Goal: Information Seeking & Learning: Learn about a topic

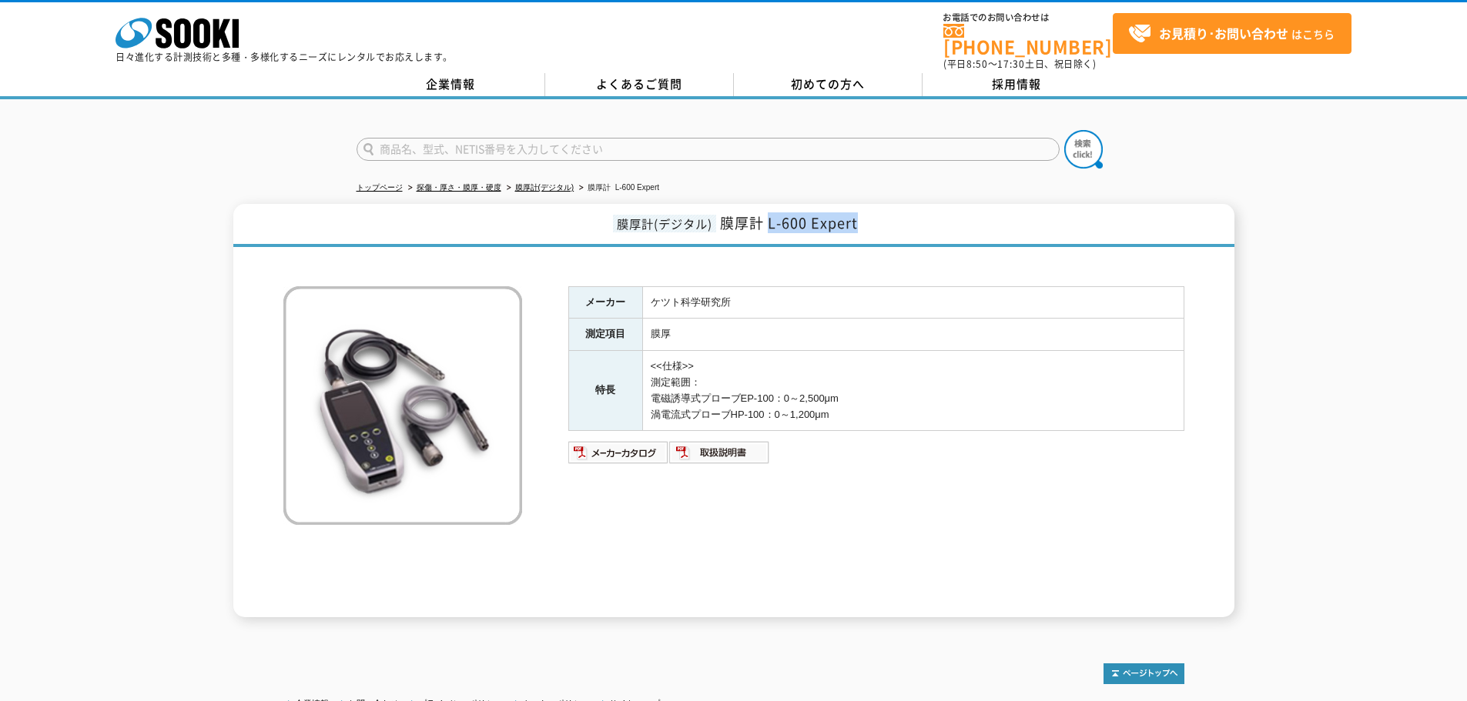
click at [861, 216] on h1 "膜厚計(デジタル) 膜厚計 L-600 Expert" at bounding box center [733, 225] width 1001 height 43
click at [873, 243] on div "膜厚計(デジタル) 膜厚計 L-600 Expert メーカー ケツト科学研究所 測定項目 膜厚 特長 <<仕様>> 測定範囲： 電磁誘導式プローブEP-10…" at bounding box center [733, 410] width 1001 height 413
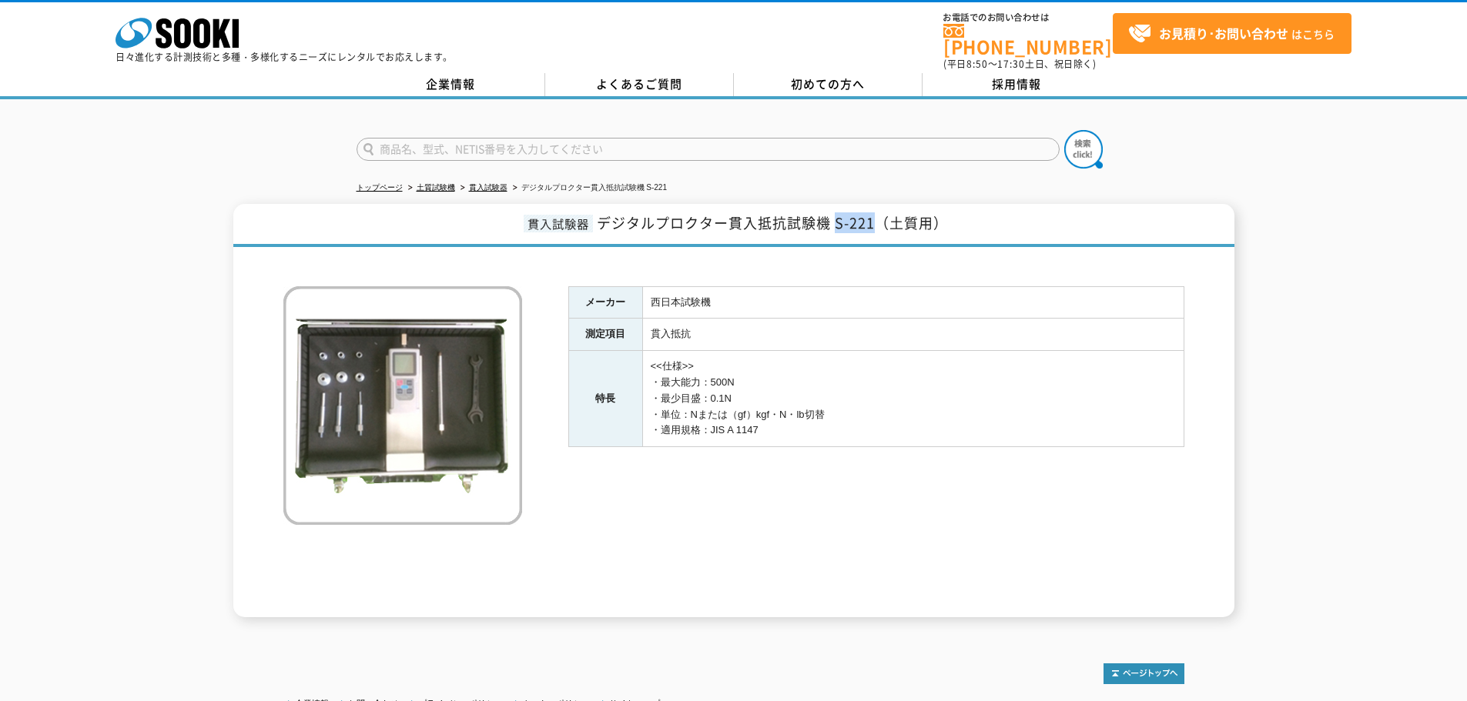
drag, startPoint x: 834, startPoint y: 213, endPoint x: 874, endPoint y: 216, distance: 40.2
click at [874, 216] on span "デジタルプロクター貫入抵抗試験機 S-221（土質用）" at bounding box center [772, 222] width 351 height 21
copy span "S-221"
click at [667, 575] on div "メーカー 西日本試験機 測定項目 貫入抵抗 特長 <<仕様>> ・最大能力：500N ・最少目盛：0.1N ・単位：Nまたは（gf）kgf・N・lb切替 ・適…" at bounding box center [876, 451] width 616 height 331
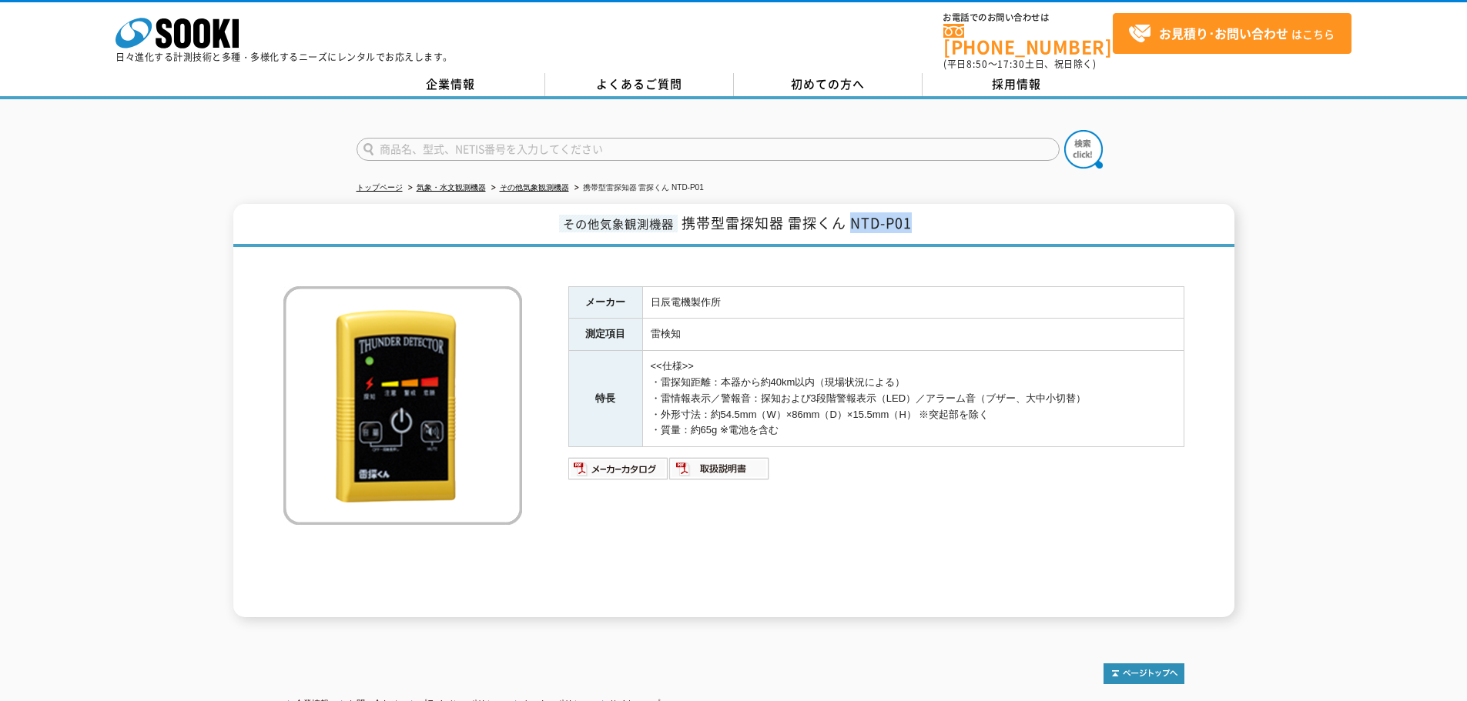
drag, startPoint x: 852, startPoint y: 213, endPoint x: 927, endPoint y: 212, distance: 74.7
click at [927, 212] on h1 "その他気象観測機器 携帯型雷探知器 雷探くん NTD-P01" at bounding box center [733, 225] width 1001 height 43
copy span "NTD-P01"
click at [141, 483] on div "その他気象観測機器 携帯型雷探知器 雷探くん NTD-P01 メーカー 日辰電機製作所 測定項目 雷検知 特長 <<仕様>> ・雷探知距離：本器から約40km…" at bounding box center [733, 410] width 1467 height 413
drag, startPoint x: 651, startPoint y: 290, endPoint x: 671, endPoint y: 292, distance: 20.1
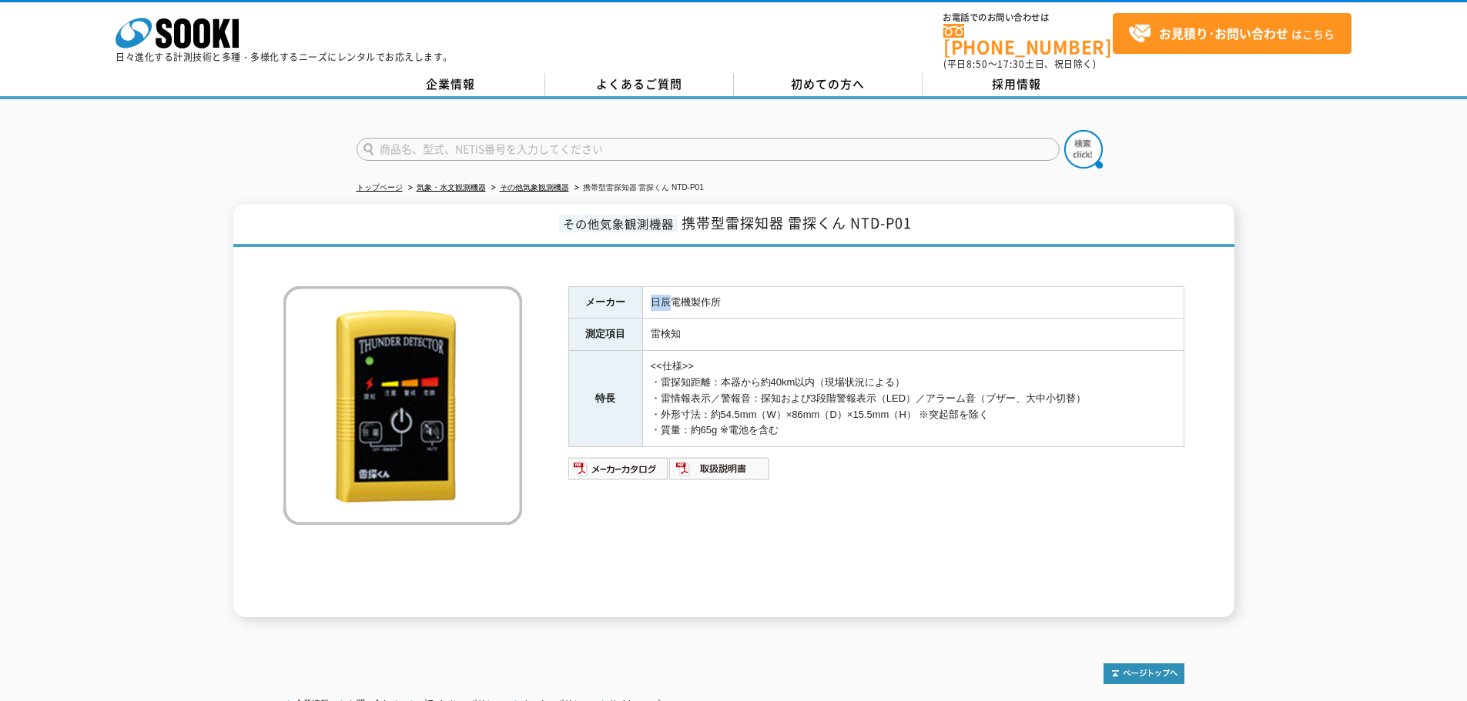
click at [671, 292] on td "日辰電機製作所" at bounding box center [912, 302] width 541 height 32
copy td "日辰"
click at [679, 305] on td "日辰電機製作所" at bounding box center [912, 302] width 541 height 32
drag, startPoint x: 653, startPoint y: 293, endPoint x: 740, endPoint y: 288, distance: 87.2
click at [740, 288] on td "日辰電機製作所" at bounding box center [912, 302] width 541 height 32
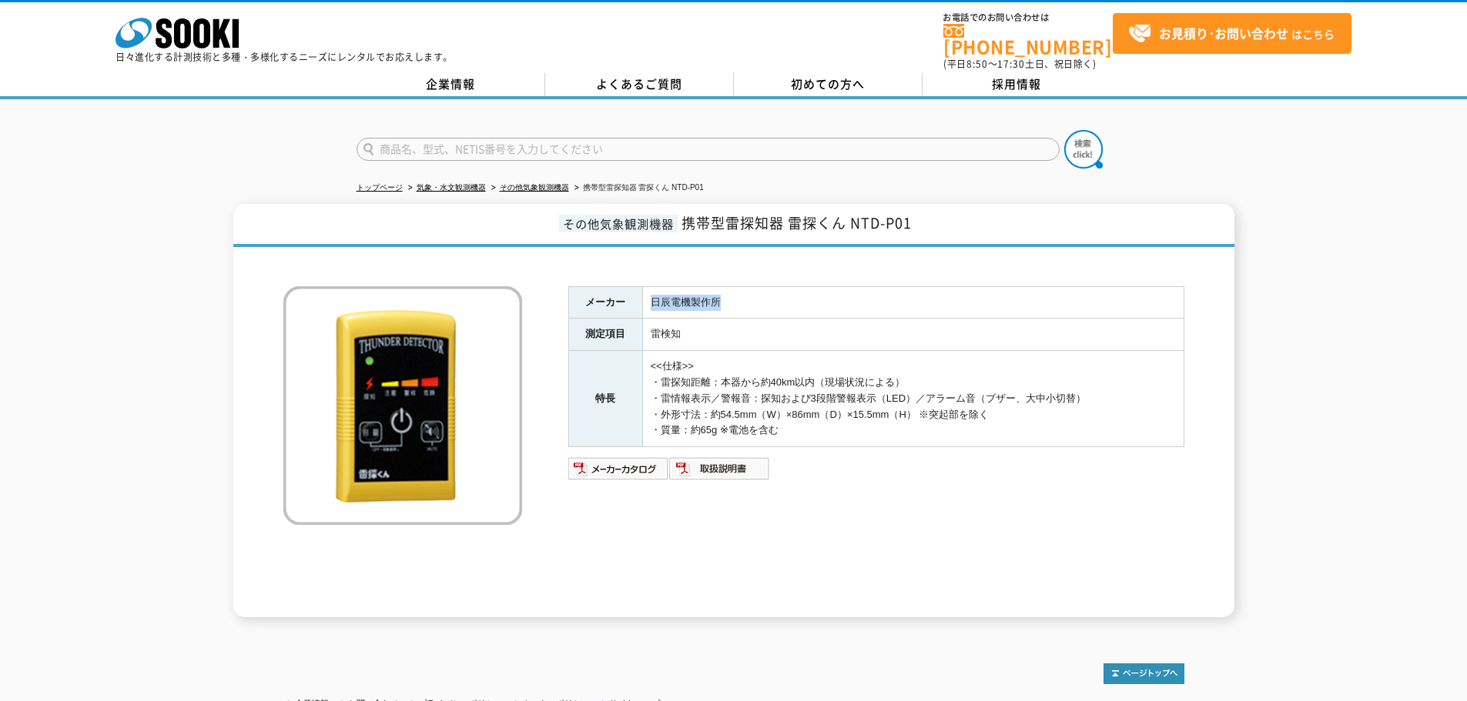
copy td "日辰電機製作所"
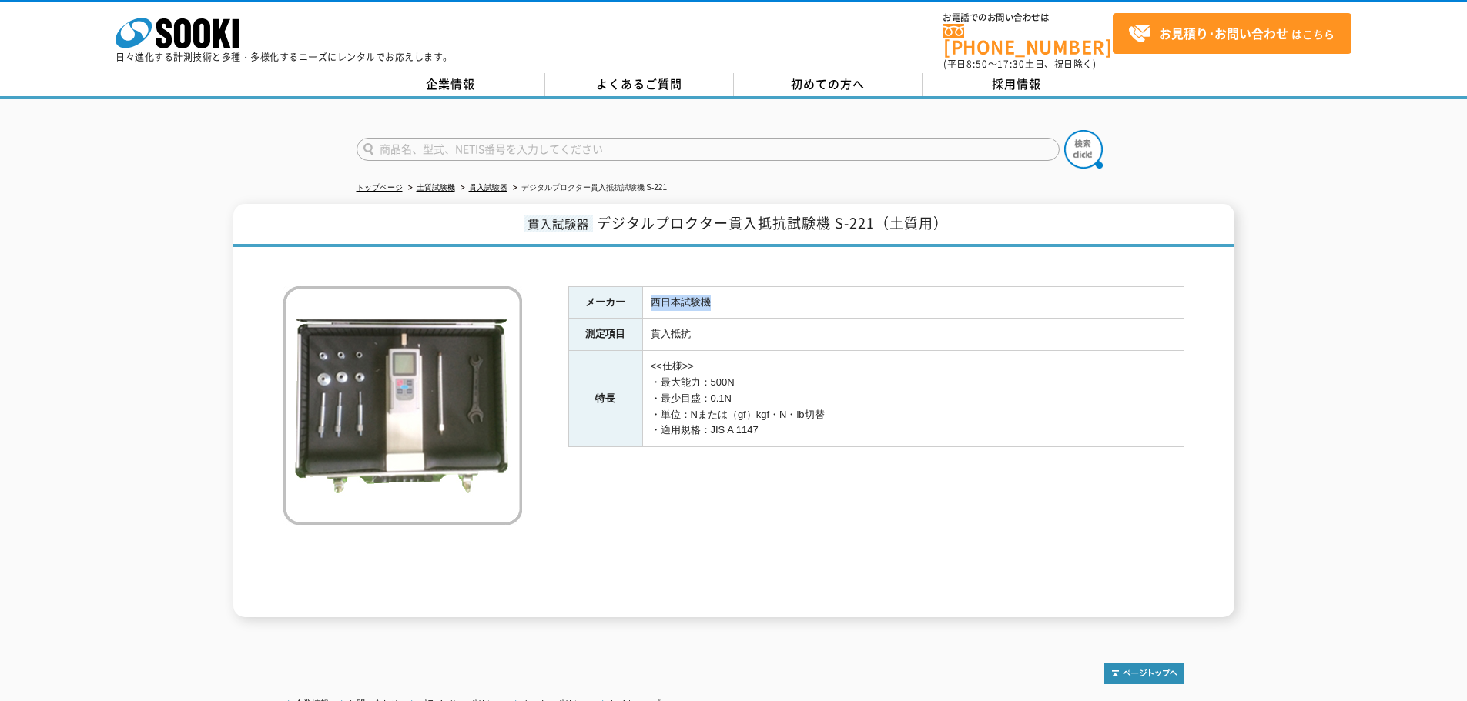
drag, startPoint x: 651, startPoint y: 290, endPoint x: 734, endPoint y: 292, distance: 83.2
click at [734, 292] on td "西日本試験機" at bounding box center [912, 302] width 541 height 32
copy td "西日本試験機"
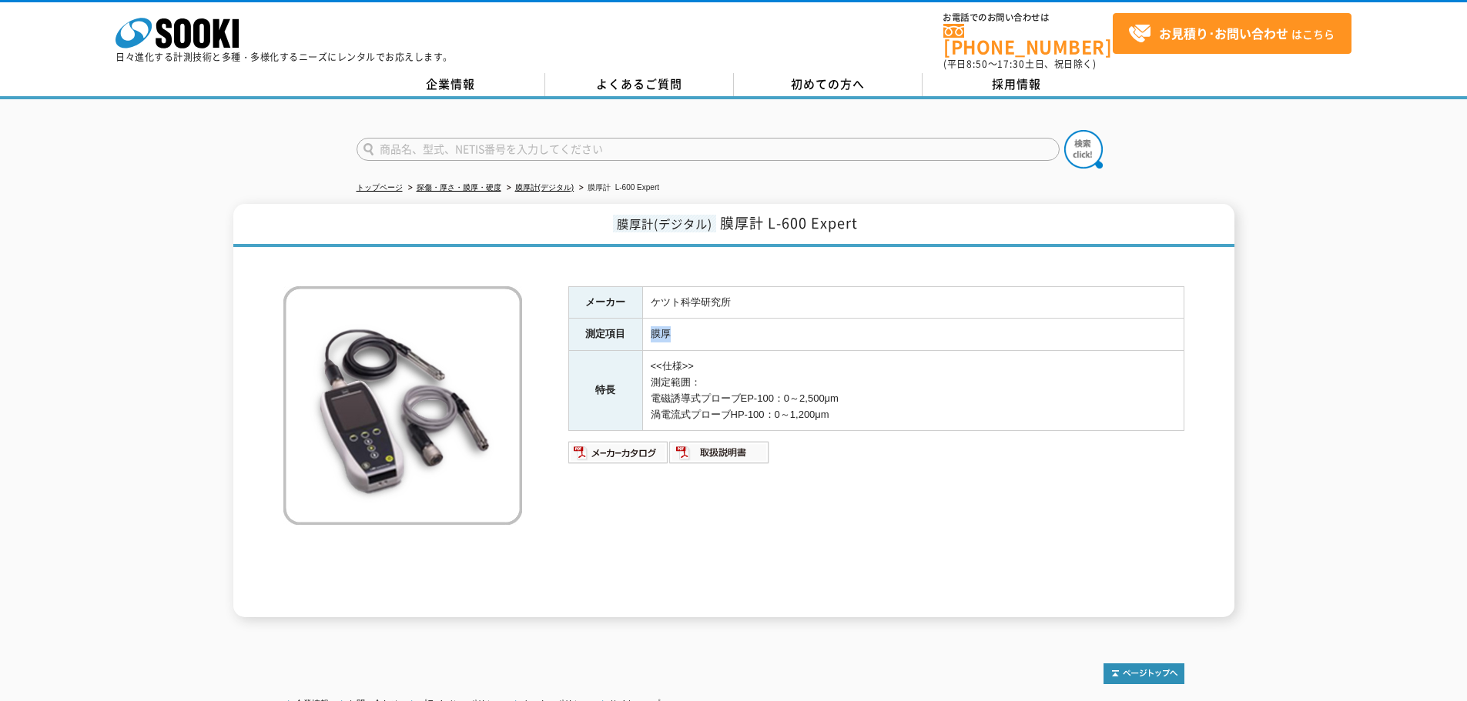
drag, startPoint x: 649, startPoint y: 323, endPoint x: 683, endPoint y: 319, distance: 34.2
click at [683, 319] on td "膜厚" at bounding box center [912, 335] width 541 height 32
copy td "膜厚"
click at [632, 442] on img at bounding box center [618, 452] width 101 height 25
drag, startPoint x: 723, startPoint y: 211, endPoint x: 866, endPoint y: 213, distance: 143.2
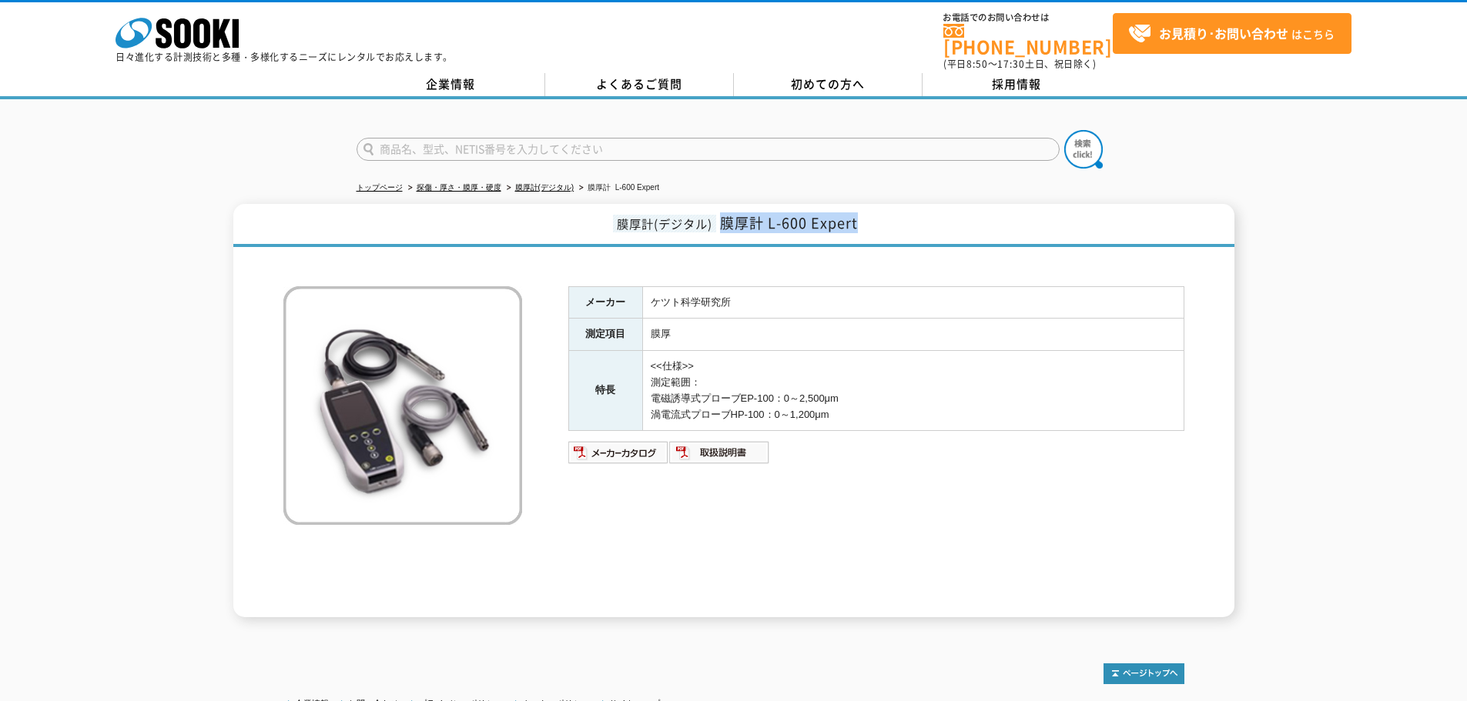
click at [866, 213] on h1 "膜厚計(デジタル) 膜厚計 L-600 Expert" at bounding box center [733, 225] width 1001 height 43
copy span "膜厚計 L-600 Expert"
drag, startPoint x: 661, startPoint y: 387, endPoint x: 889, endPoint y: 403, distance: 228.4
click at [889, 403] on td "<<仕様>> 測定範囲： 電磁誘導式プローブEP-100：0～2,500μm 渦電流式プローブHP-100：0～1,200μm" at bounding box center [912, 391] width 541 height 80
copy td "電磁誘導式プローブEP-100：0～2,500μm 渦電流式プローブHP-100：0～1,200μm"
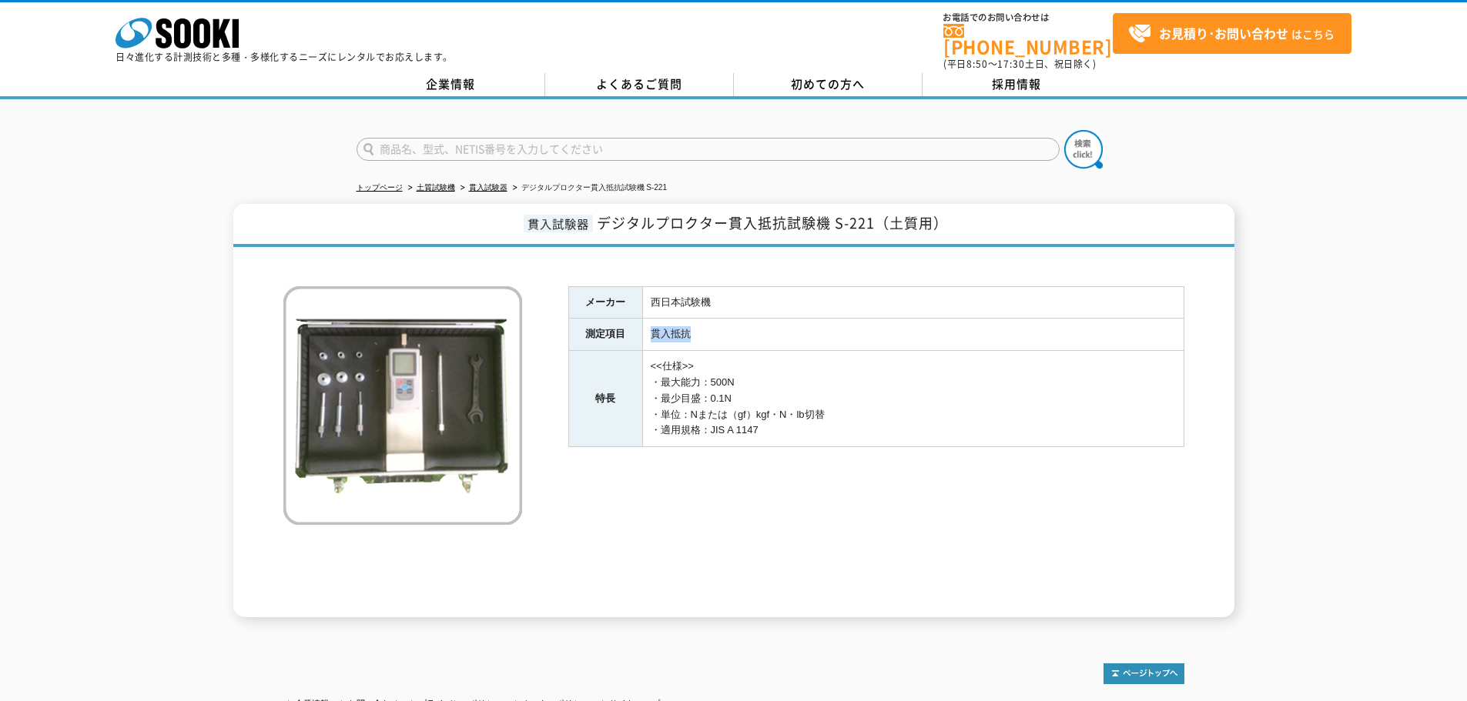
drag, startPoint x: 651, startPoint y: 326, endPoint x: 708, endPoint y: 326, distance: 57.0
click at [708, 326] on td "貫入抵抗" at bounding box center [912, 335] width 541 height 32
copy td "貫入抵抗"
drag, startPoint x: 654, startPoint y: 371, endPoint x: 794, endPoint y: 416, distance: 147.8
click at [794, 416] on td "<<仕様>> ・最大能力：500N ・最少目盛：0.1N ・単位：Nまたは（gf）kgf・N・lb切替 ・適用規格：JIS A [DATE]" at bounding box center [912, 399] width 541 height 96
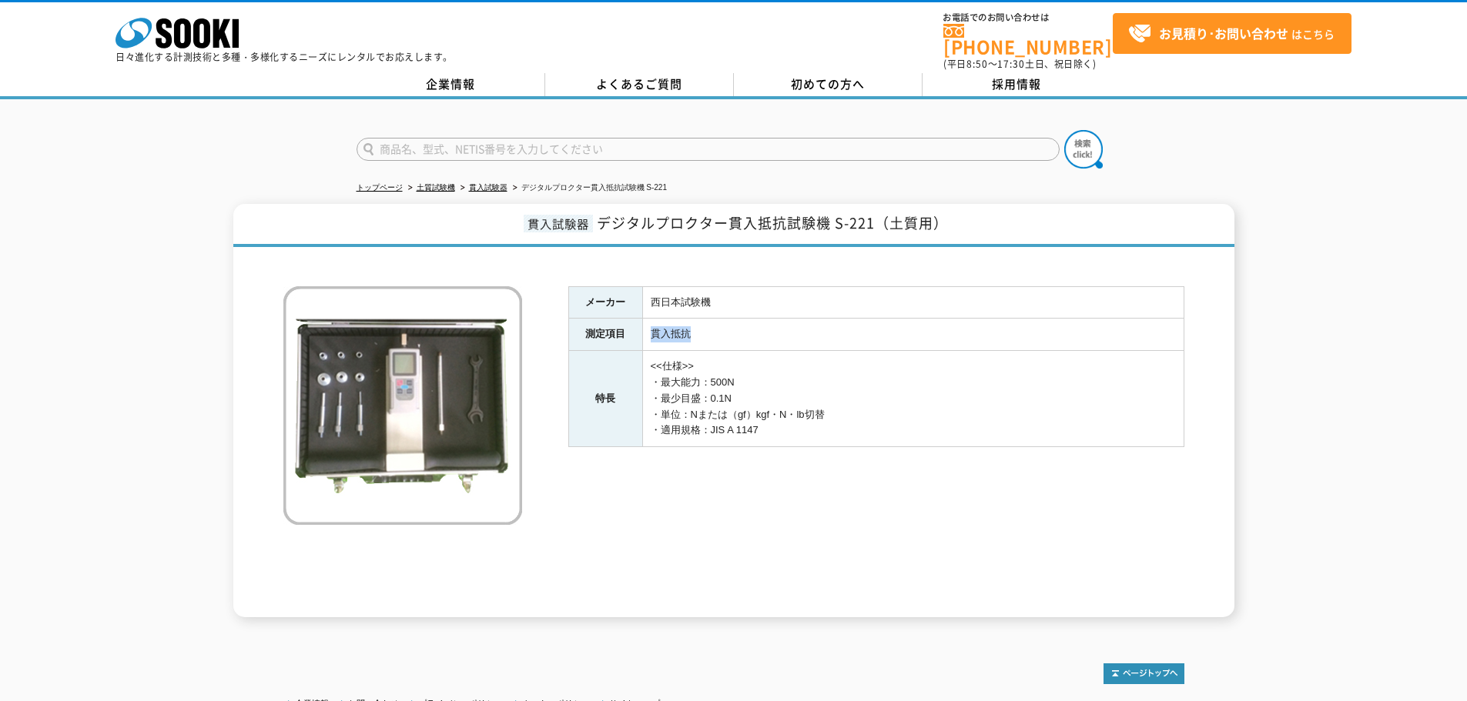
drag, startPoint x: 907, startPoint y: 375, endPoint x: 905, endPoint y: 384, distance: 9.5
click at [905, 376] on td "<<仕様>> ・最大能力：500N ・最少目盛：0.1N ・単位：Nまたは（gf）kgf・N・lb切替 ・適用規格：JIS A [DATE]" at bounding box center [912, 399] width 541 height 96
click at [920, 359] on td "<<仕様>> ・最大能力：500N ・最少目盛：0.1N ・単位：Nまたは（gf）kgf・N・lb切替 ・適用規格：JIS A [DATE]" at bounding box center [912, 399] width 541 height 96
drag, startPoint x: 655, startPoint y: 373, endPoint x: 828, endPoint y: 421, distance: 179.1
click at [828, 421] on td "<<仕様>> ・最大能力：500N ・最少目盛：0.1N ・単位：Nまたは（gf）kgf・N・lb切替 ・適用規格：JIS A [DATE]" at bounding box center [912, 399] width 541 height 96
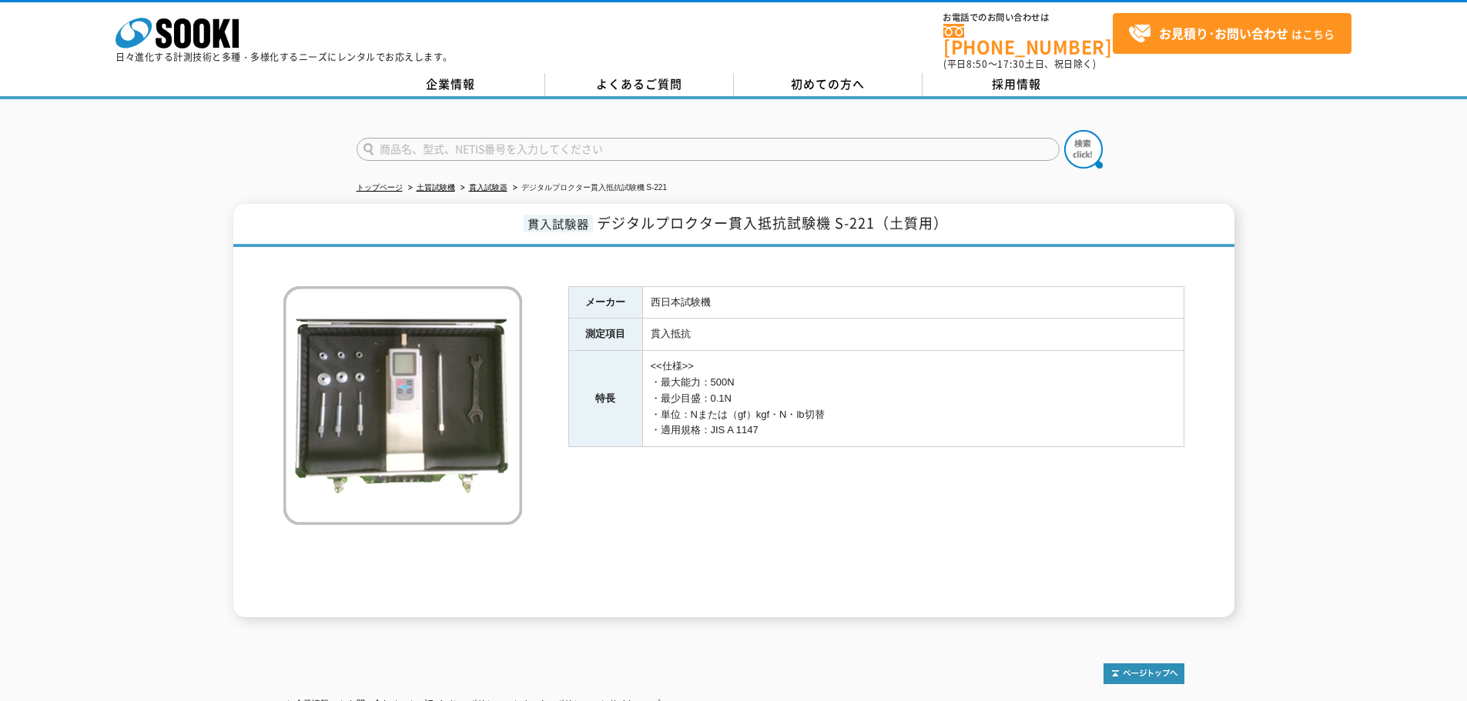
copy td "・最大能力：500N ・最少目盛：0.1N ・単位：Nまたは（gf）kgf・N・lb切替 ・適用規格：JIS A [DATE]"
click at [943, 415] on td "<<仕様>> ・最大能力：500N ・最少目盛：0.1N ・単位：Nまたは（gf）kgf・N・lb切替 ・適用規格：JIS A 1147" at bounding box center [912, 399] width 541 height 96
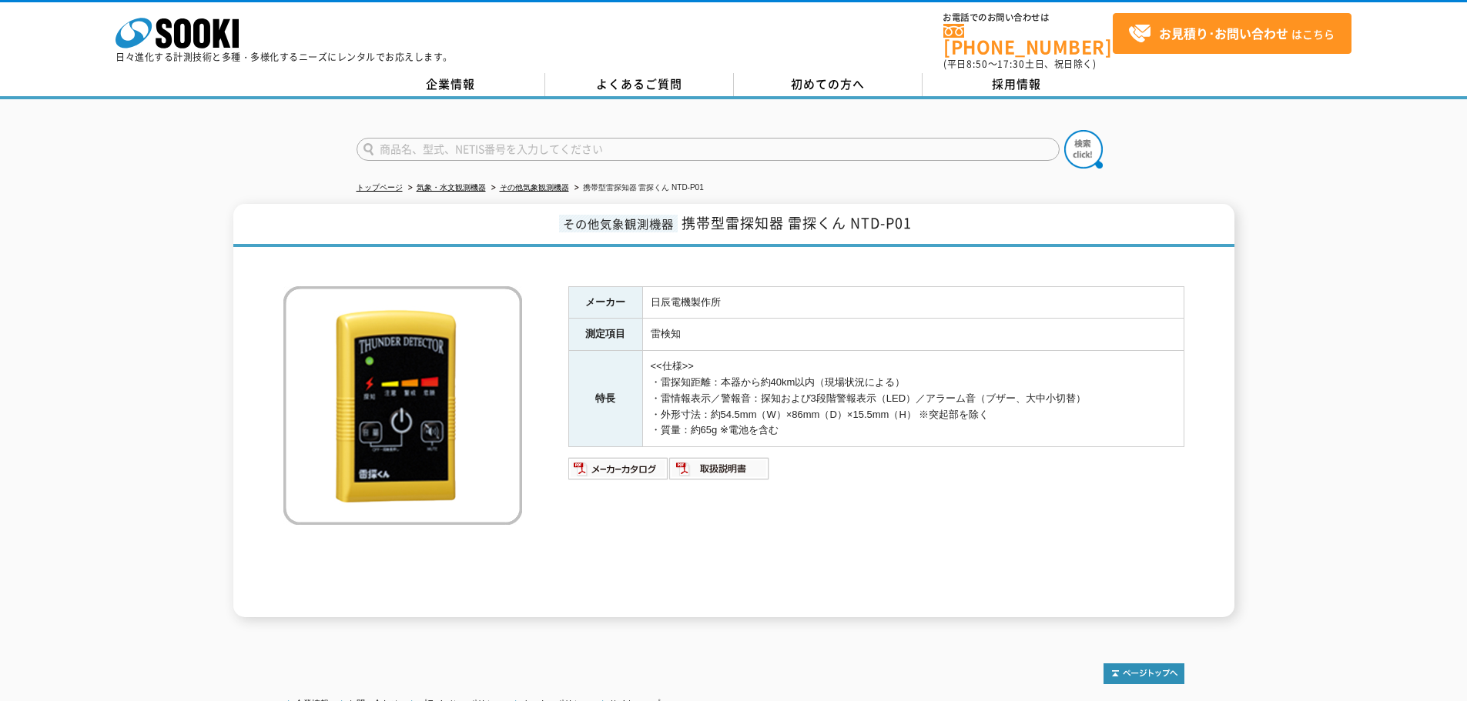
click at [775, 378] on td "<<仕様>> ・雷探知距離：本器から約40km以内（現場状況による） ・雷情報表示／警報音：探知および3段階警報表示（LED）／アラーム音（ブザー、大中小切替…" at bounding box center [912, 399] width 541 height 96
click at [625, 462] on img at bounding box center [618, 469] width 101 height 25
drag, startPoint x: 653, startPoint y: 328, endPoint x: 684, endPoint y: 327, distance: 31.6
click at [684, 327] on td "雷検知" at bounding box center [912, 335] width 541 height 32
copy td "雷検知"
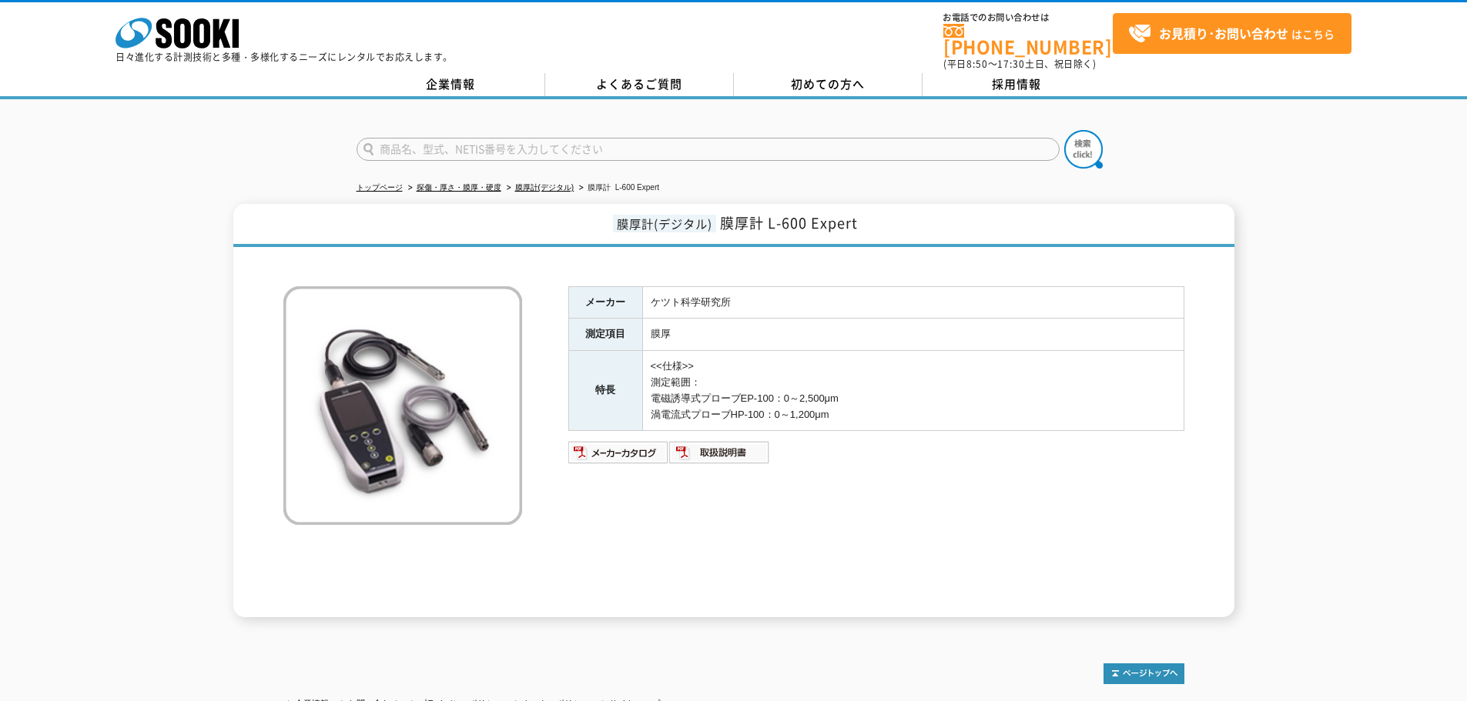
click at [1119, 471] on ul at bounding box center [876, 478] width 616 height 15
